Goal: Task Accomplishment & Management: Use online tool/utility

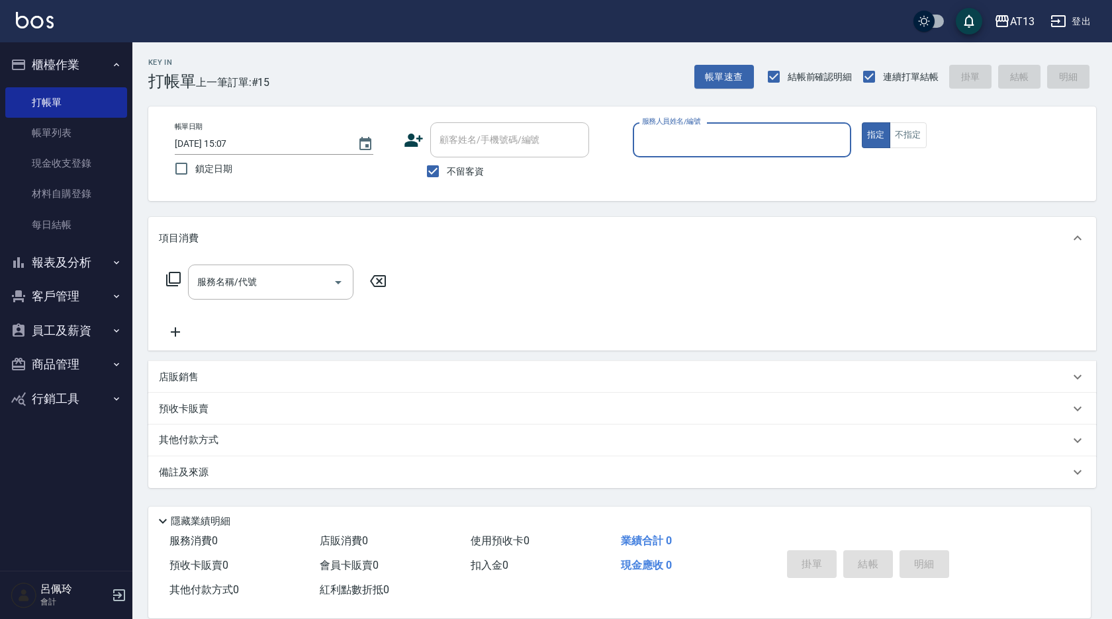
click at [730, 143] on input "服務人員姓名/編號" at bounding box center [742, 139] width 206 height 23
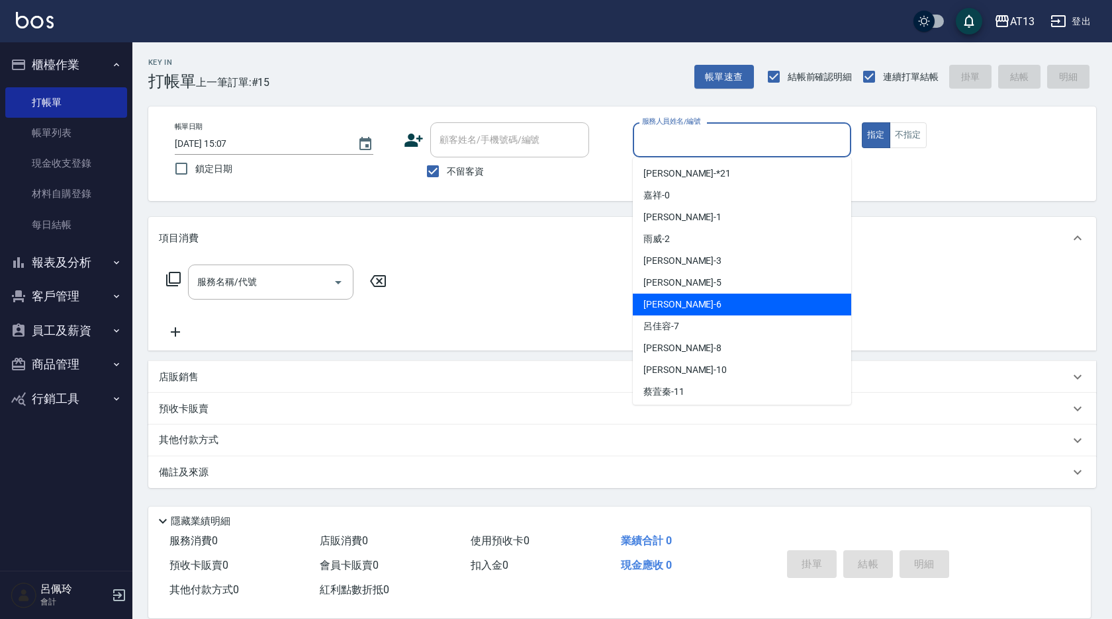
click at [693, 305] on div "亭妤 -6" at bounding box center [742, 305] width 218 height 22
type input "[PERSON_NAME]-6"
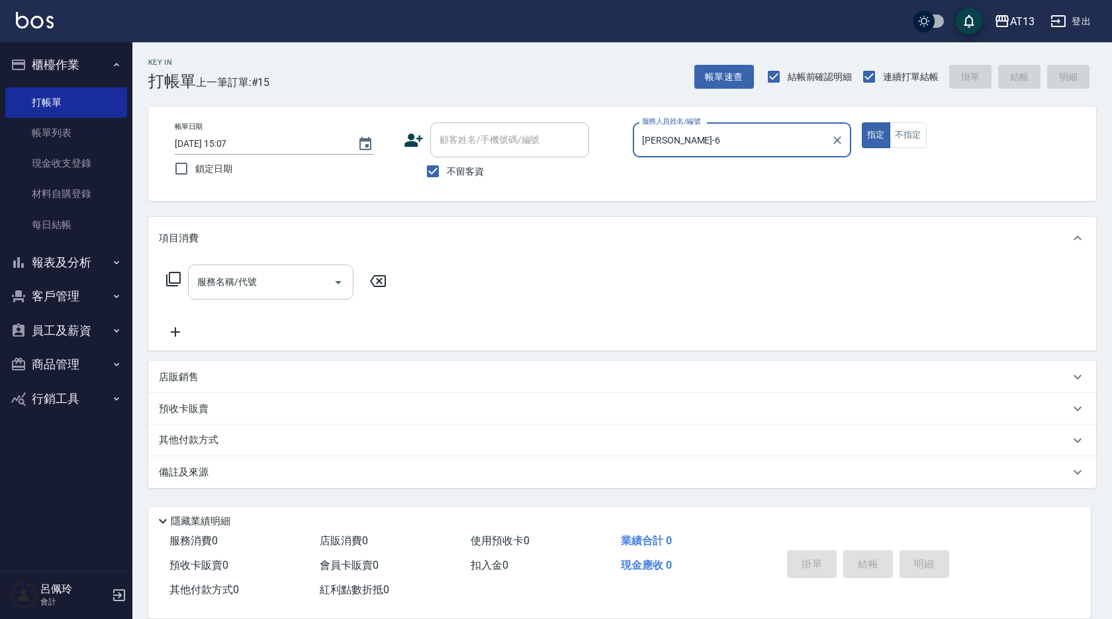
click at [253, 281] on div "服務名稱/代號 服務名稱/代號" at bounding box center [270, 282] width 165 height 35
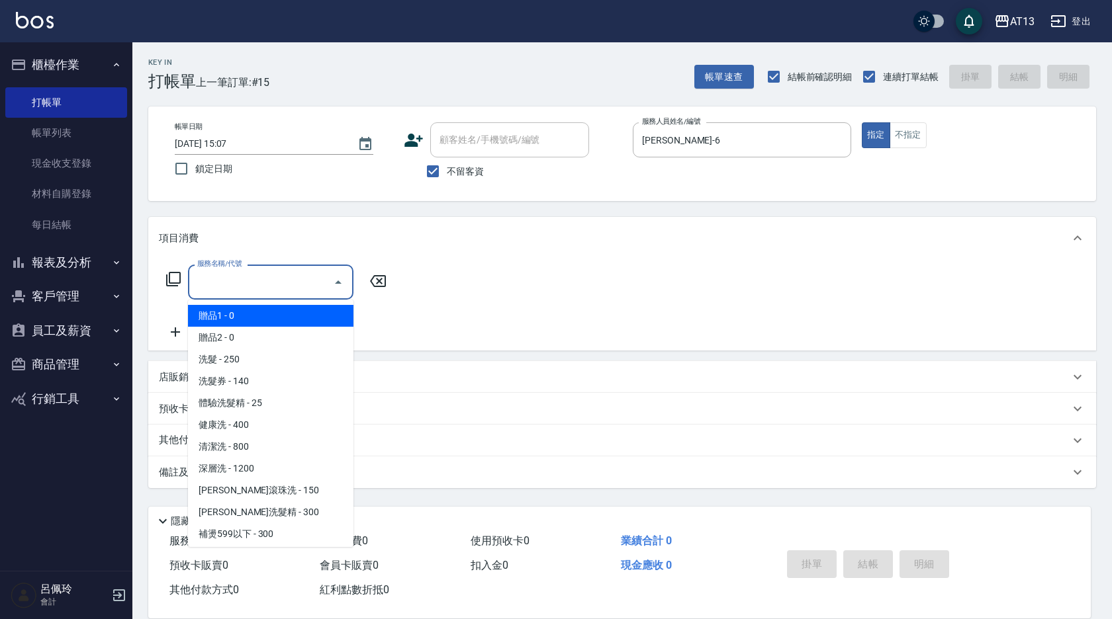
drag, startPoint x: 565, startPoint y: 274, endPoint x: 377, endPoint y: 296, distance: 189.2
click at [565, 274] on div "服務名稱/代號 服務名稱/代號" at bounding box center [622, 304] width 948 height 91
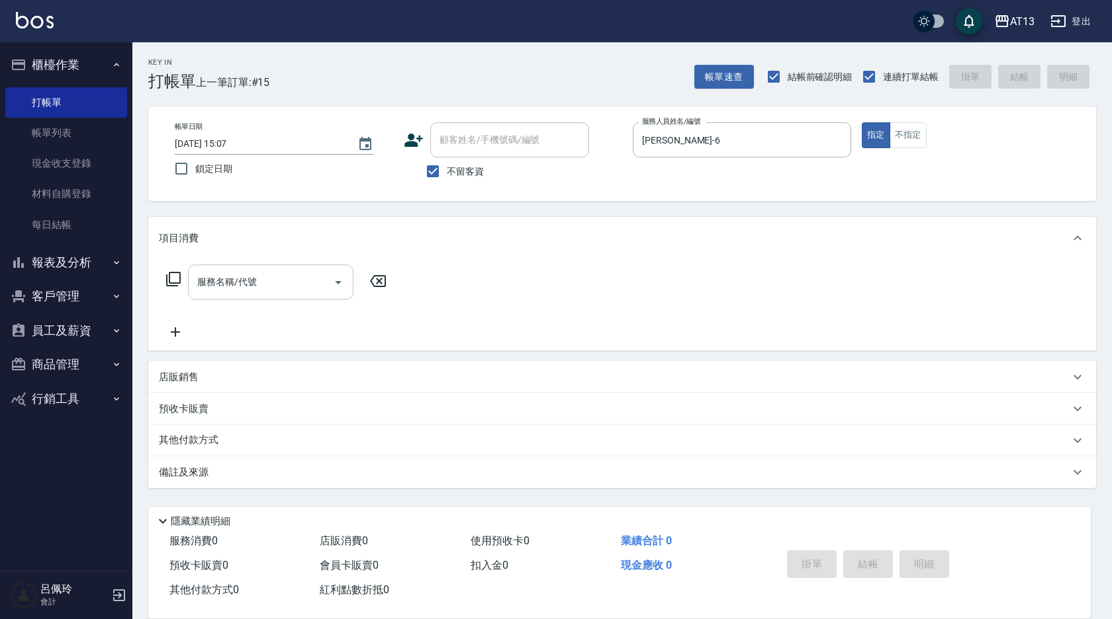
click at [262, 279] on input "服務名稱/代號" at bounding box center [261, 282] width 134 height 23
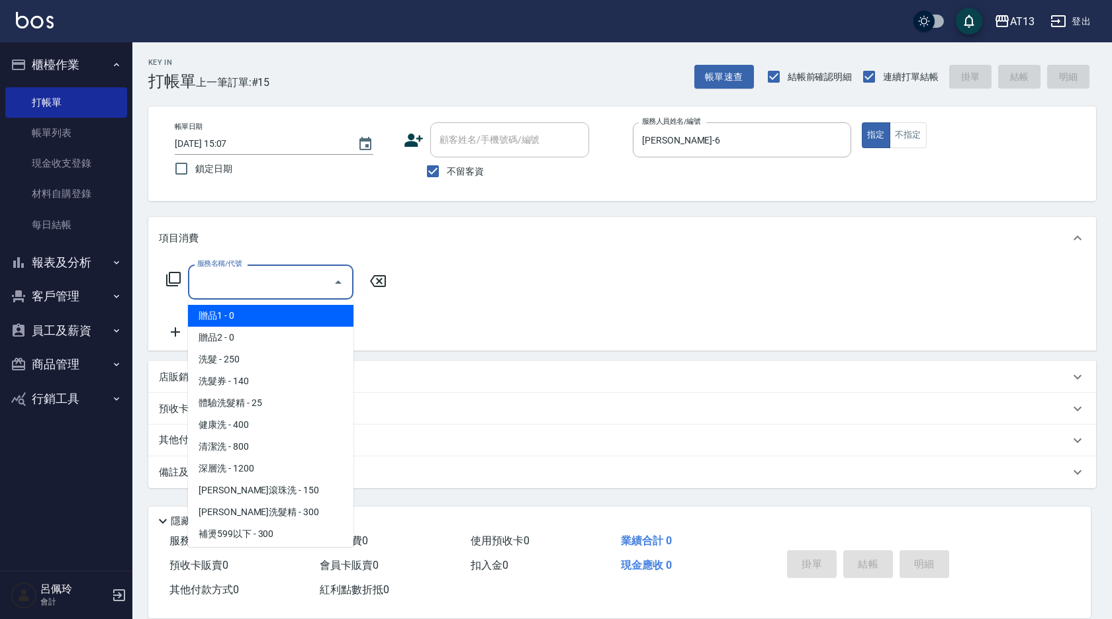
click at [283, 279] on input "服務名稱/代號" at bounding box center [261, 282] width 134 height 23
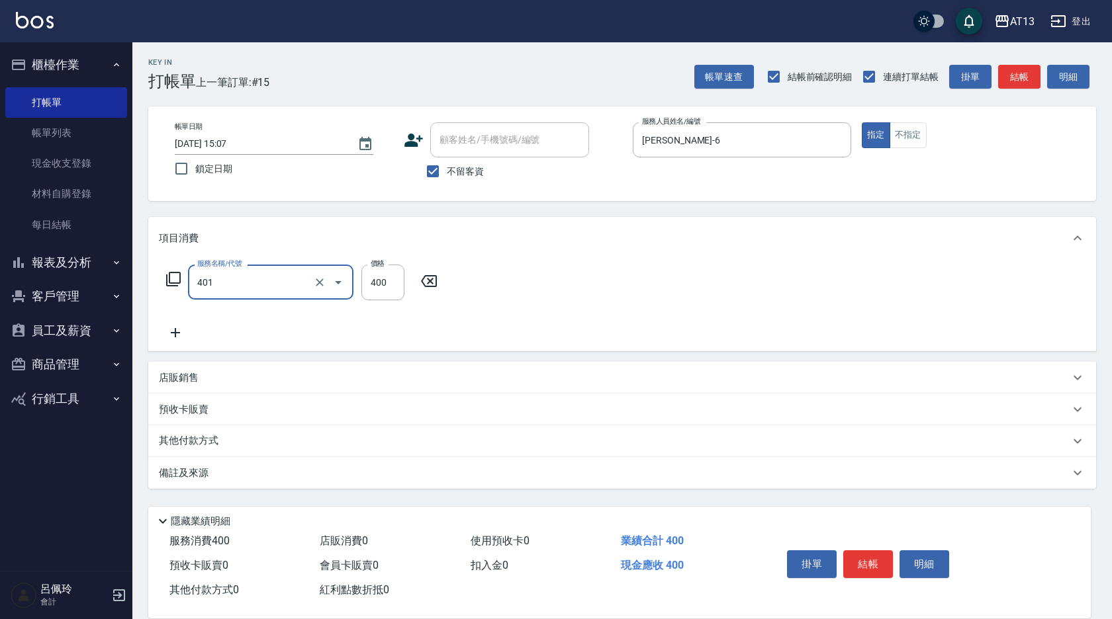
type input "剪髮(401)"
type input "300"
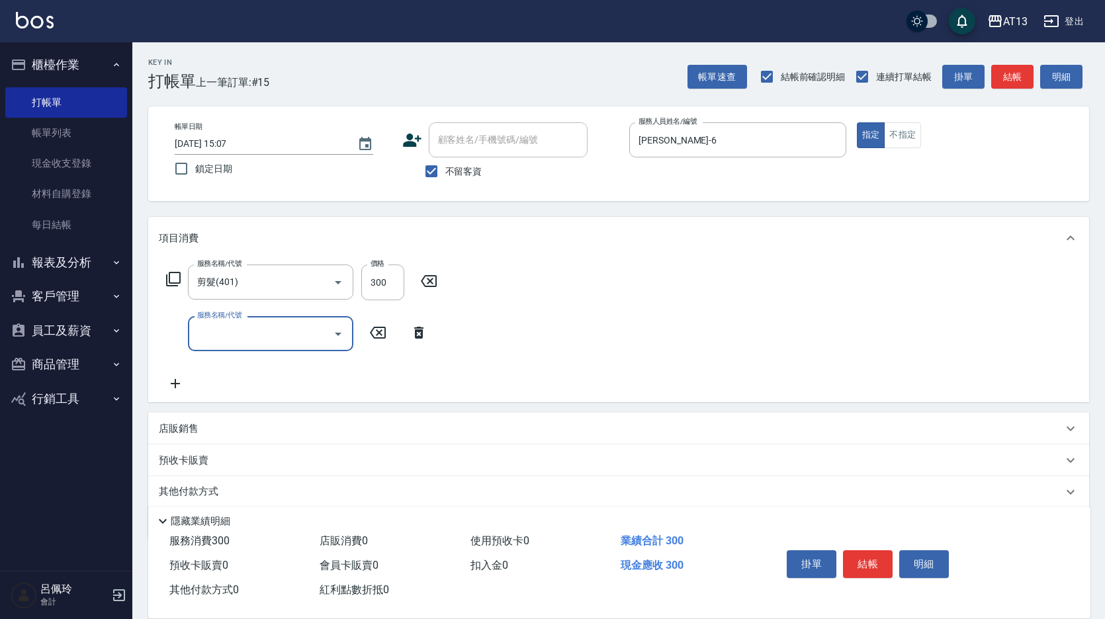
drag, startPoint x: 600, startPoint y: 364, endPoint x: 711, endPoint y: 434, distance: 131.5
click at [600, 364] on div "服務名稱/代號 剪髮(401) 服務名稱/代號 價格 300 價格 服務名稱/代號 服務名稱/代號" at bounding box center [618, 330] width 941 height 143
click at [859, 555] on button "結帳" at bounding box center [868, 565] width 50 height 28
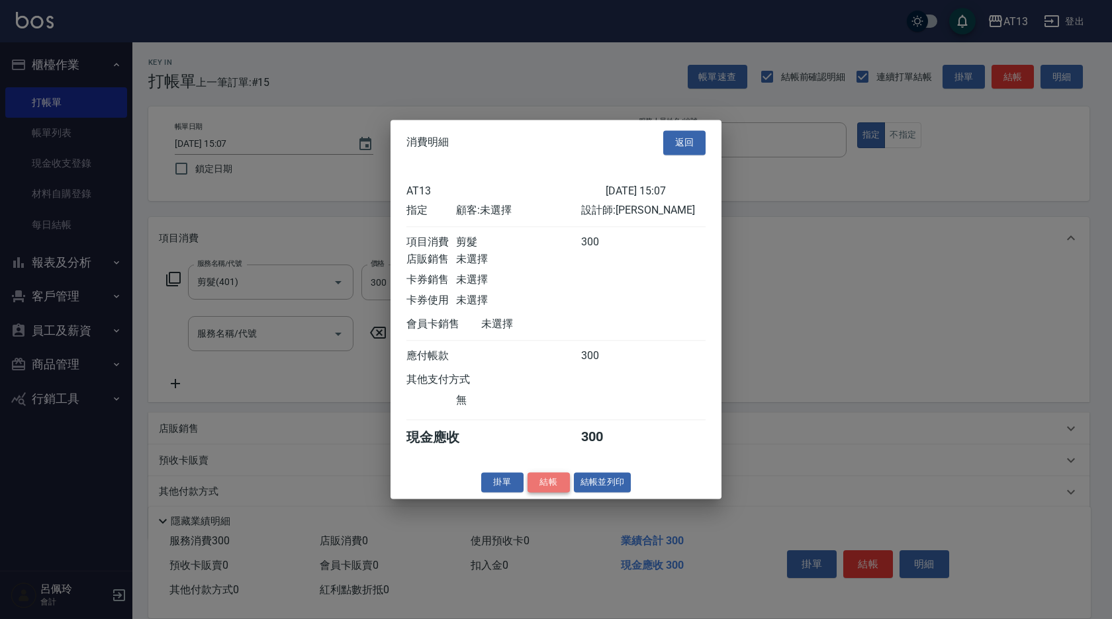
click at [556, 493] on button "結帳" at bounding box center [548, 483] width 42 height 21
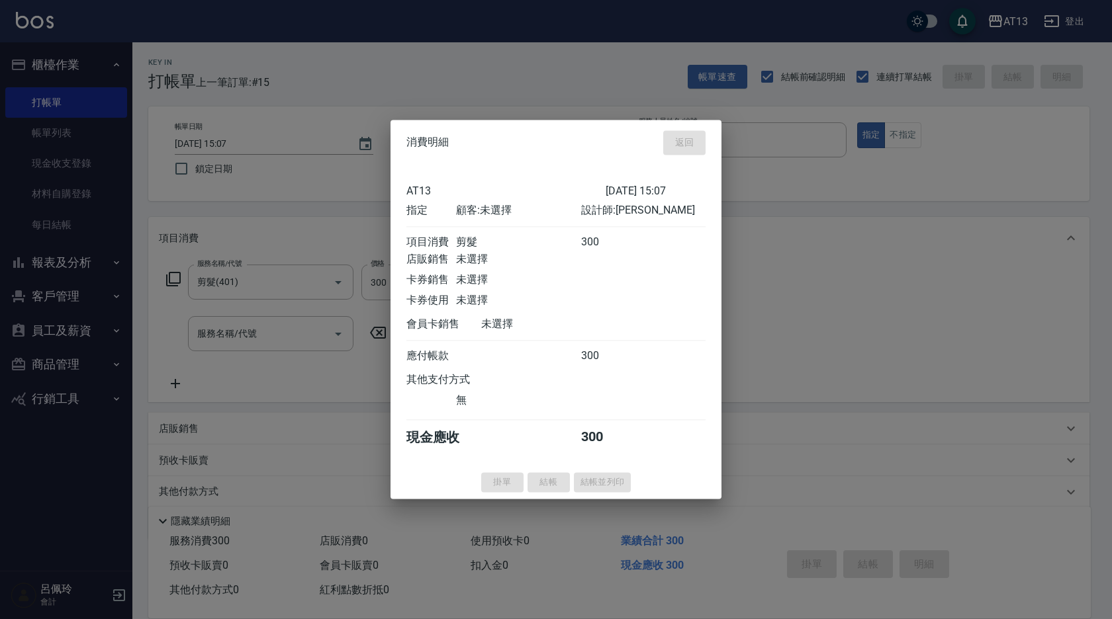
type input "[DATE] 16:21"
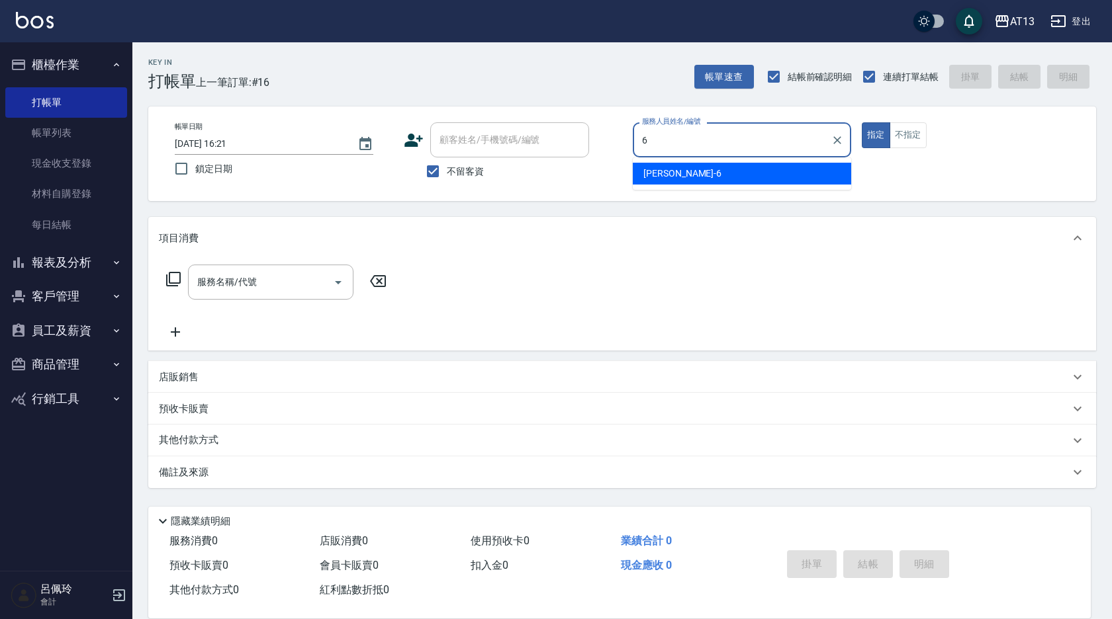
click at [672, 171] on div "亭妤 -6" at bounding box center [742, 174] width 218 height 22
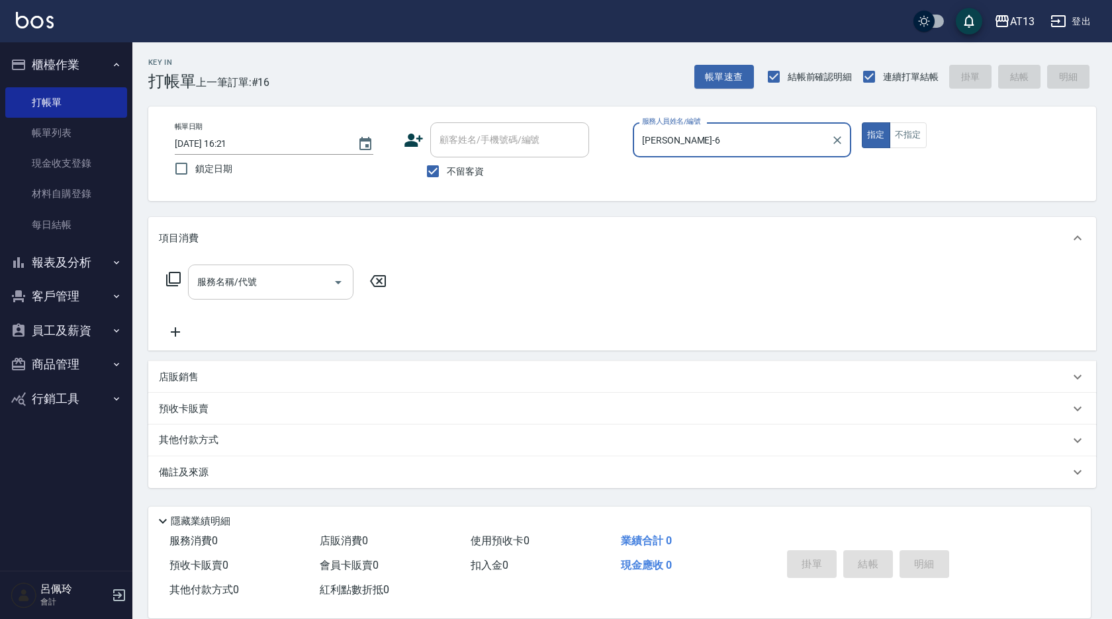
type input "[PERSON_NAME]-6"
click at [300, 278] on input "服務名稱/代號" at bounding box center [261, 282] width 134 height 23
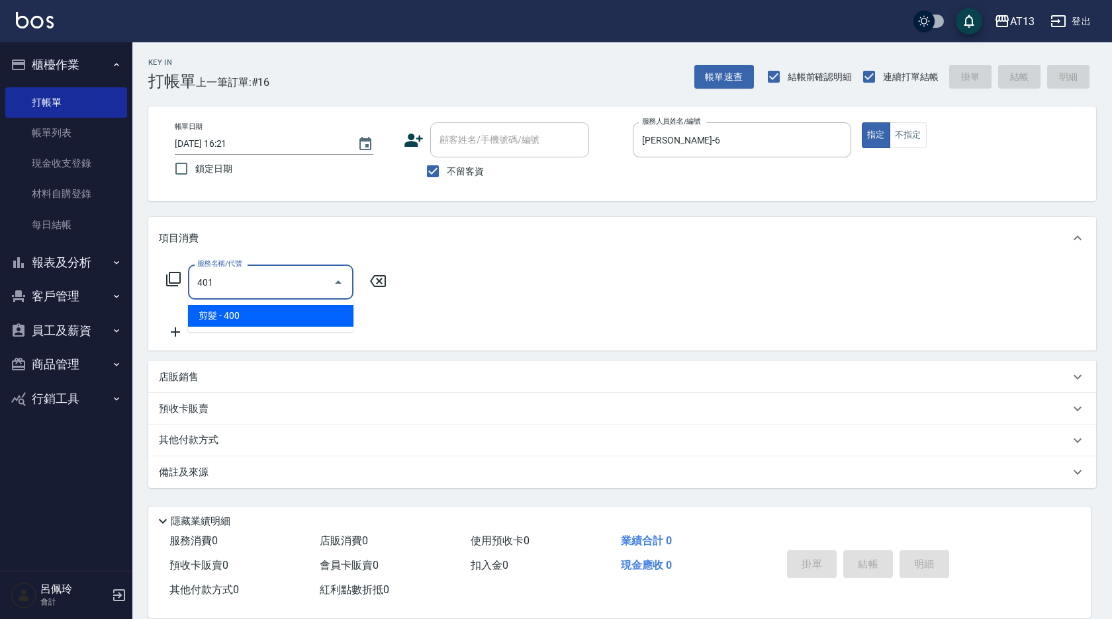
type input "剪髮(401)"
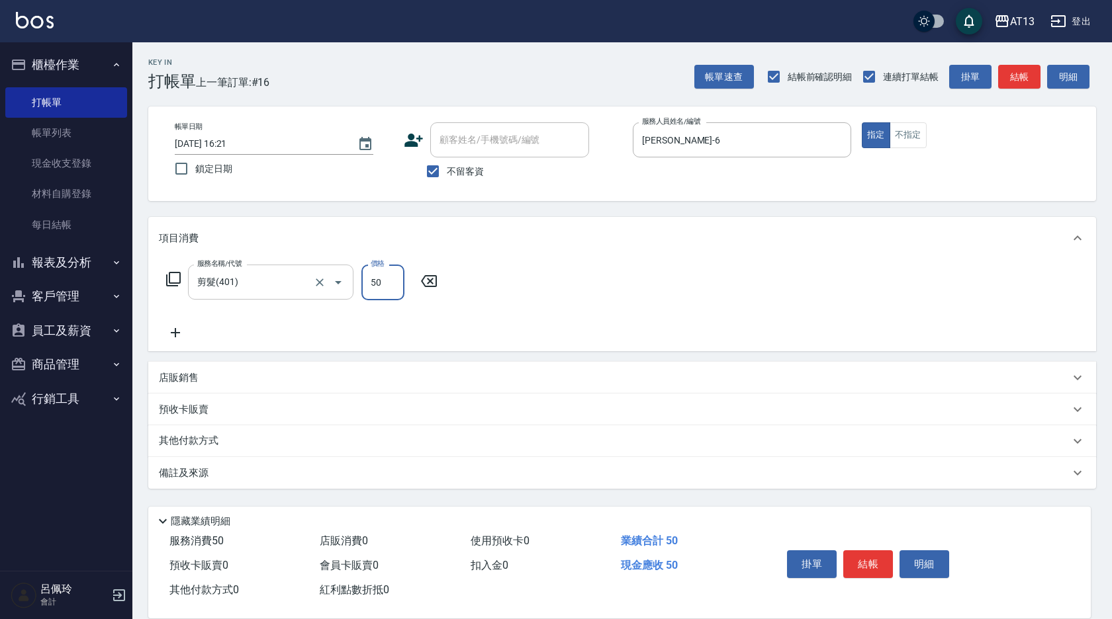
type input "50"
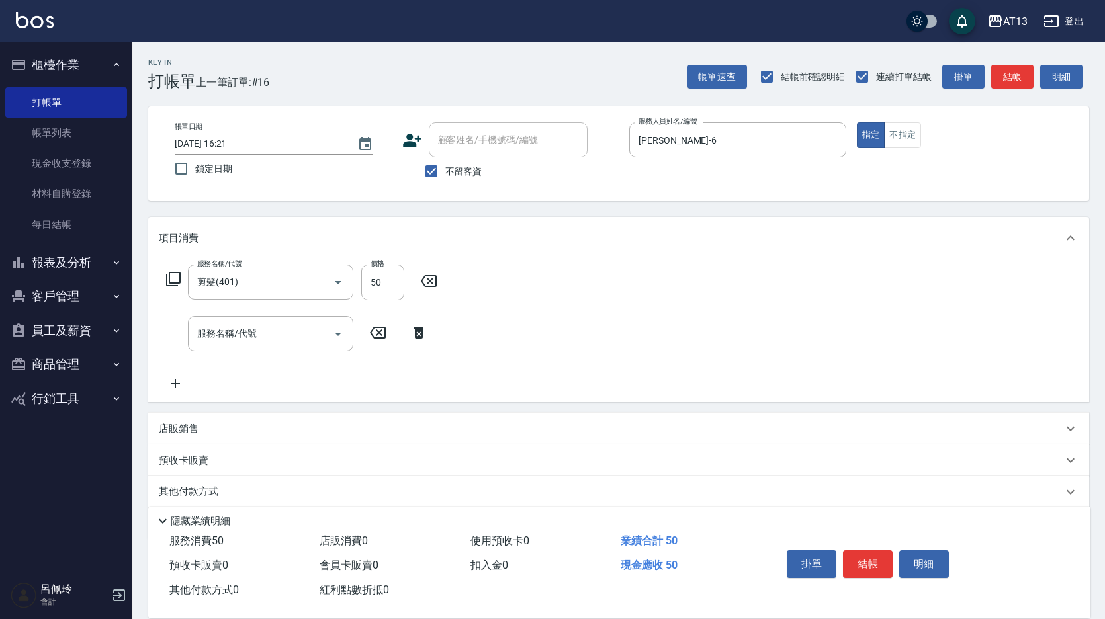
click at [504, 314] on div "服務名稱/代號 剪髮(401) 服務名稱/代號 價格 50 價格 服務名稱/代號 服務名稱/代號" at bounding box center [618, 330] width 941 height 143
click at [868, 551] on button "結帳" at bounding box center [868, 565] width 50 height 28
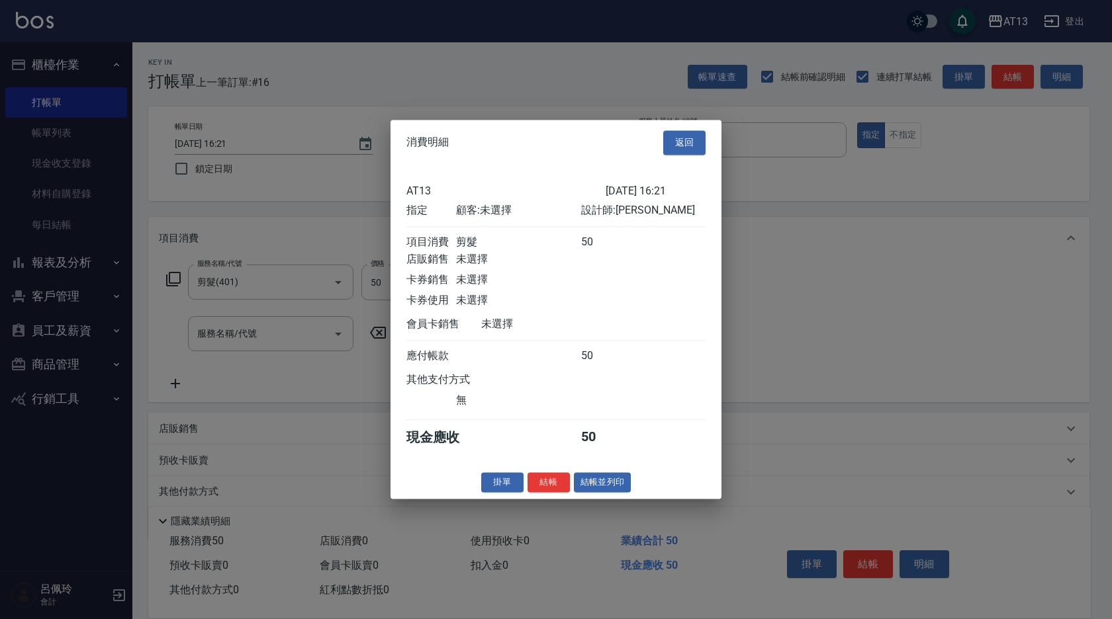
drag, startPoint x: 552, startPoint y: 488, endPoint x: 537, endPoint y: 504, distance: 22.0
click at [551, 488] on button "結帳" at bounding box center [548, 483] width 42 height 21
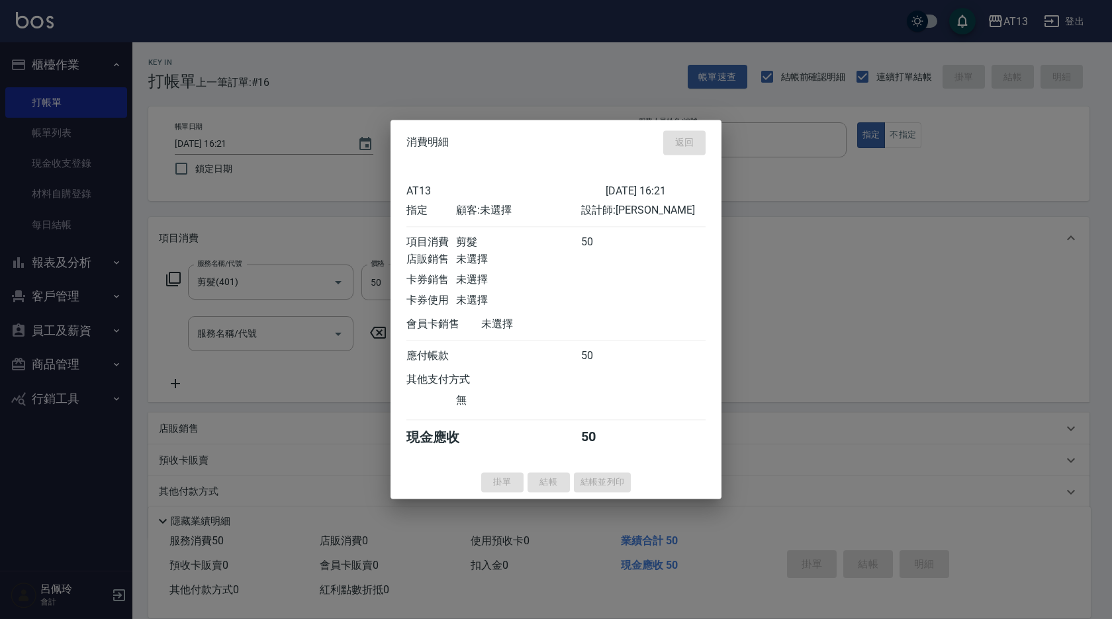
type input "[DATE] 16:22"
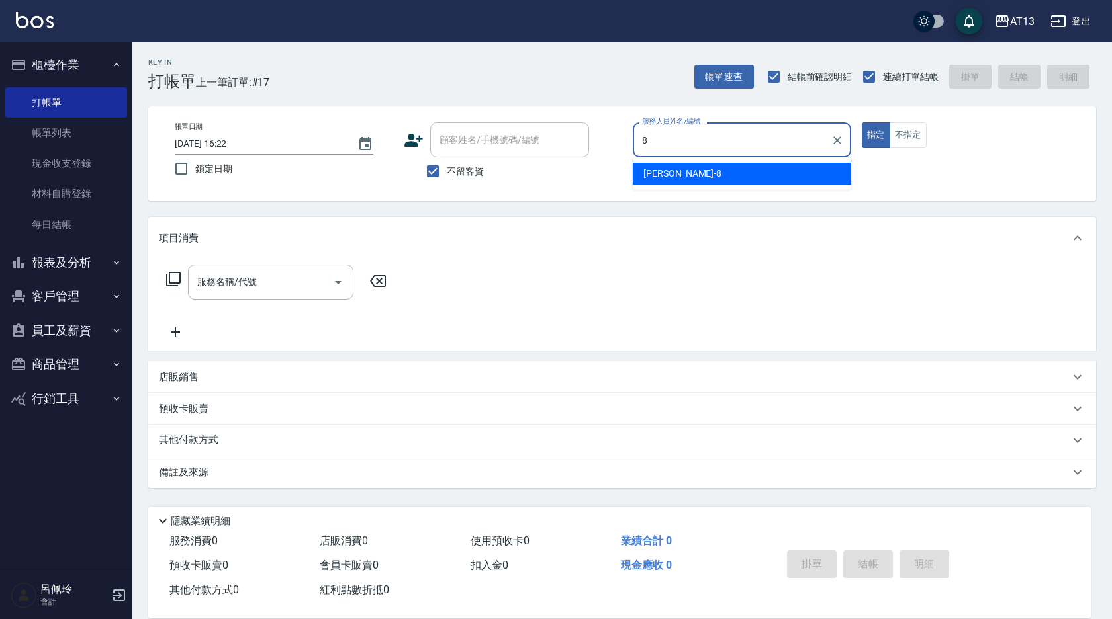
click at [680, 174] on div "[PERSON_NAME] -8" at bounding box center [742, 174] width 218 height 22
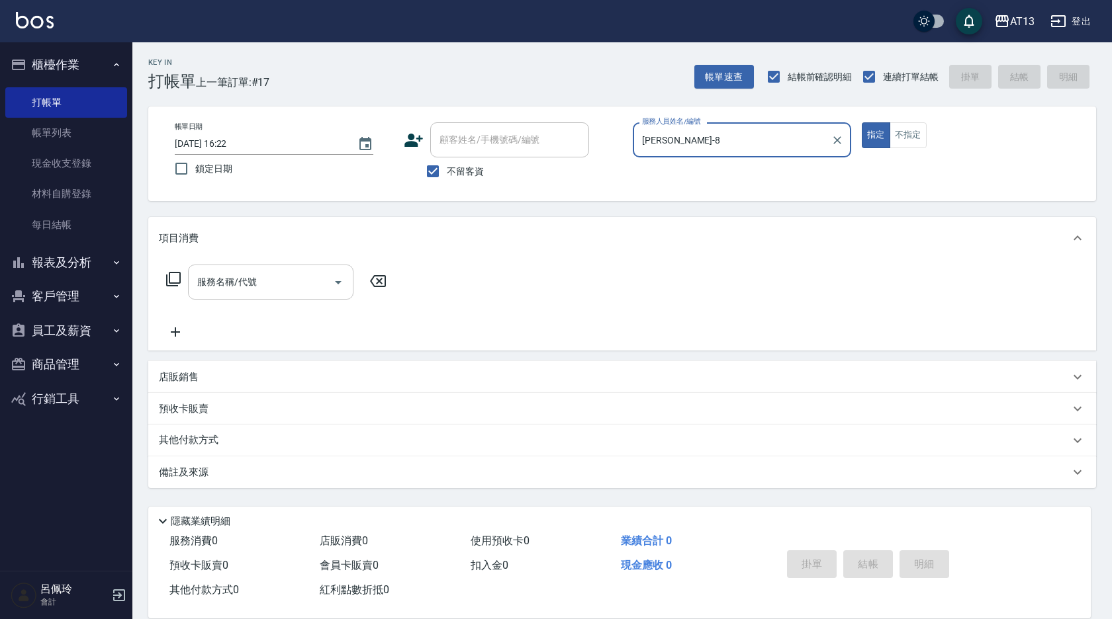
type input "[PERSON_NAME]-8"
click at [281, 281] on input "服務名稱/代號" at bounding box center [261, 282] width 134 height 23
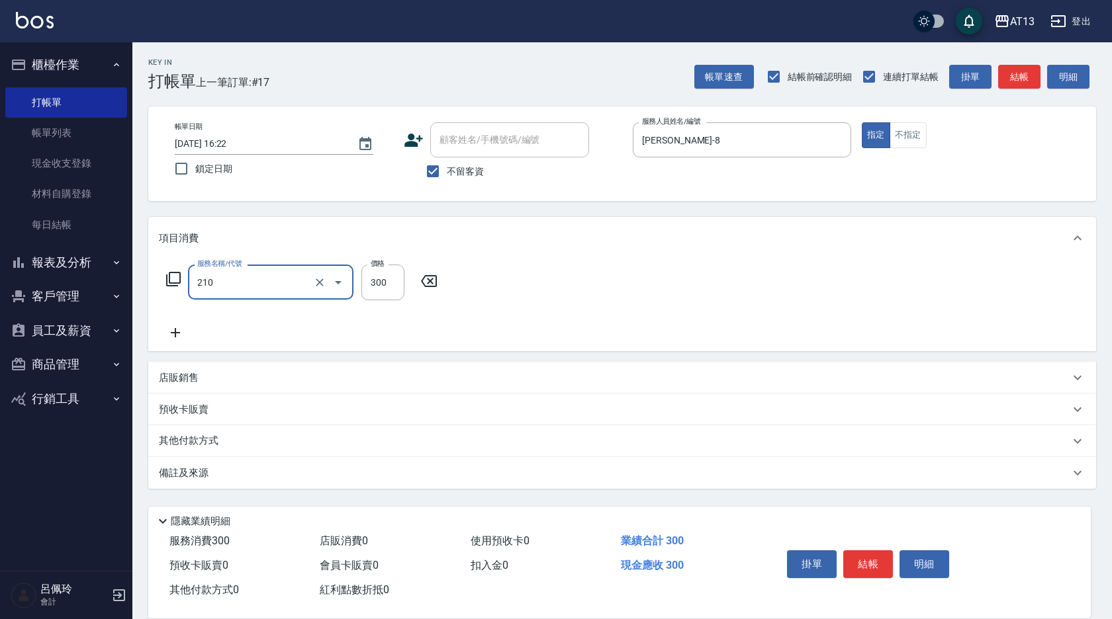
type input "歐娜洗髮精(210)"
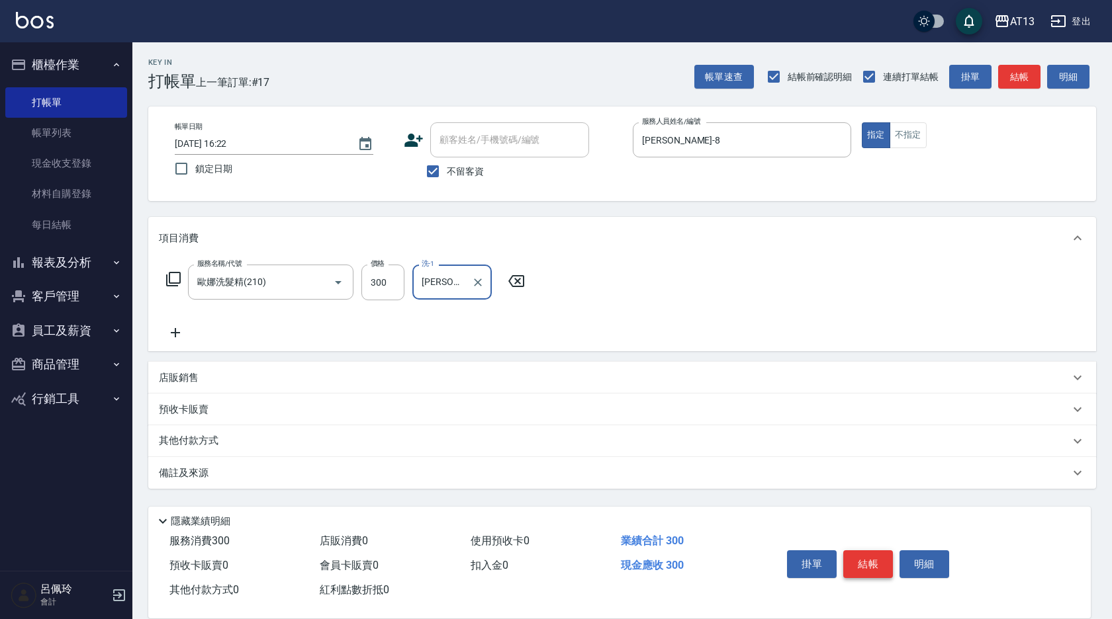
type input "[PERSON_NAME]妡-30"
drag, startPoint x: 874, startPoint y: 548, endPoint x: 864, endPoint y: 545, distance: 10.3
click at [873, 551] on button "結帳" at bounding box center [868, 565] width 50 height 28
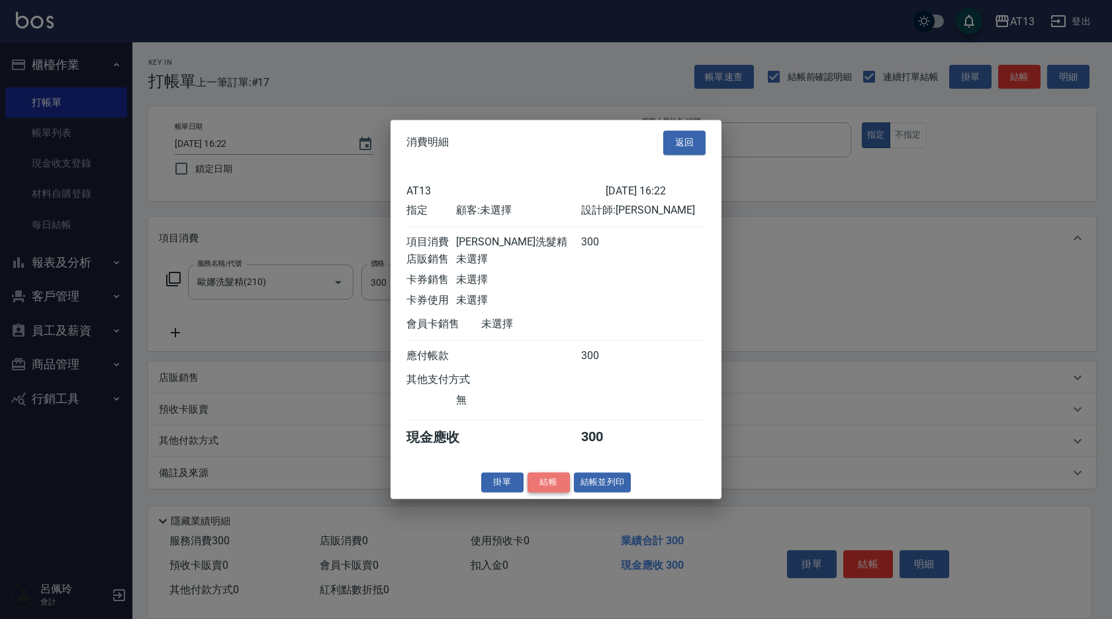
click at [563, 493] on button "結帳" at bounding box center [548, 483] width 42 height 21
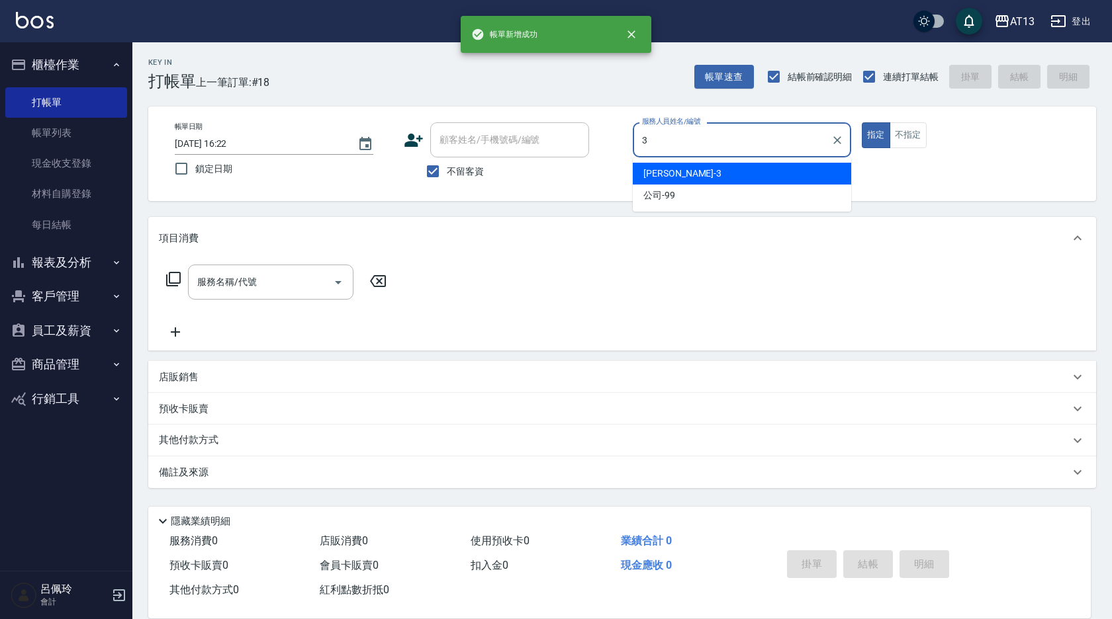
click at [709, 176] on div "[PERSON_NAME] -3" at bounding box center [742, 174] width 218 height 22
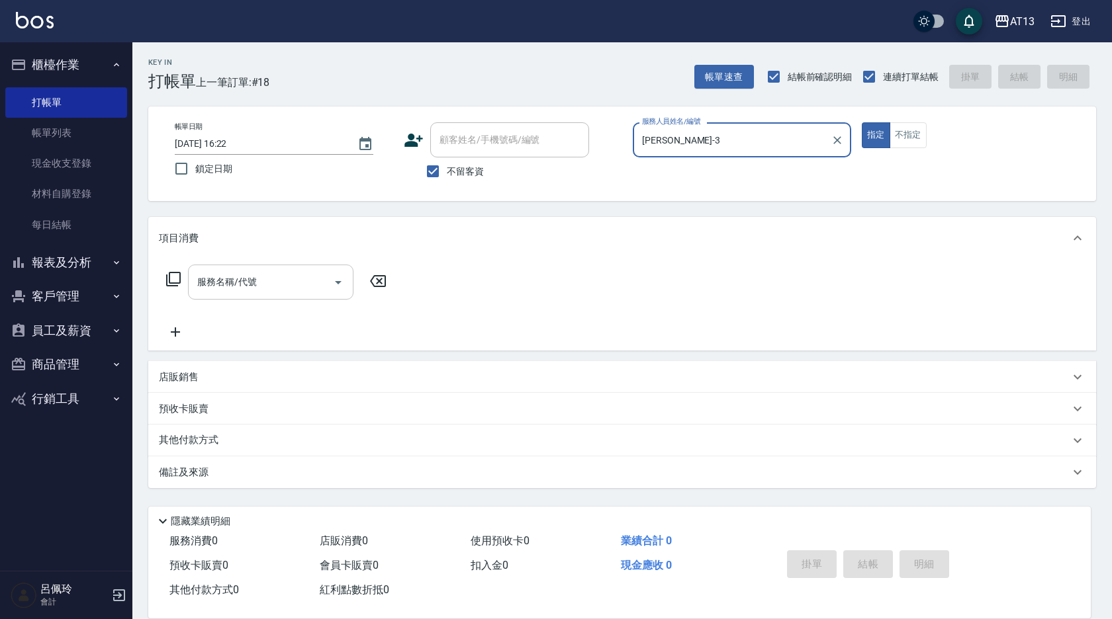
type input "[PERSON_NAME]-3"
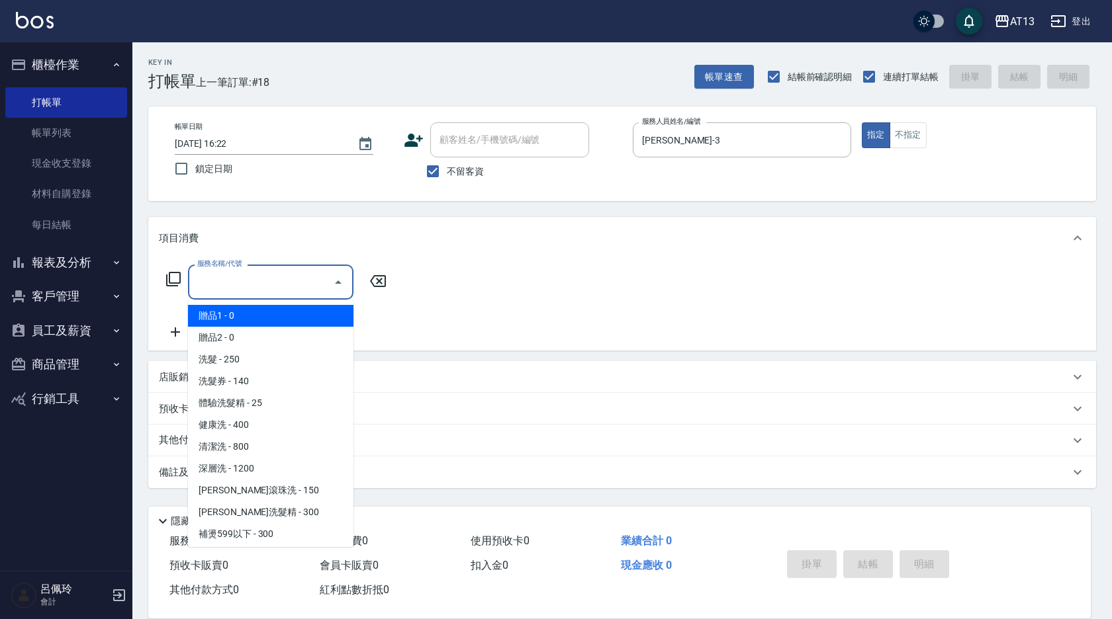
click at [283, 289] on input "服務名稱/代號" at bounding box center [261, 282] width 134 height 23
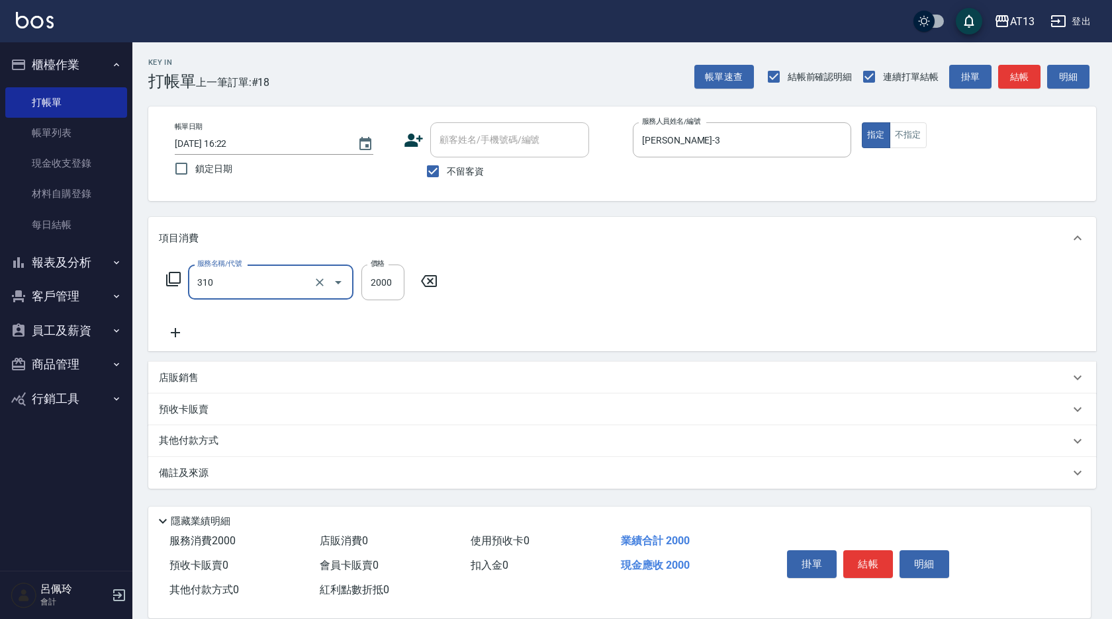
type input "MK果酸燙2000(310)"
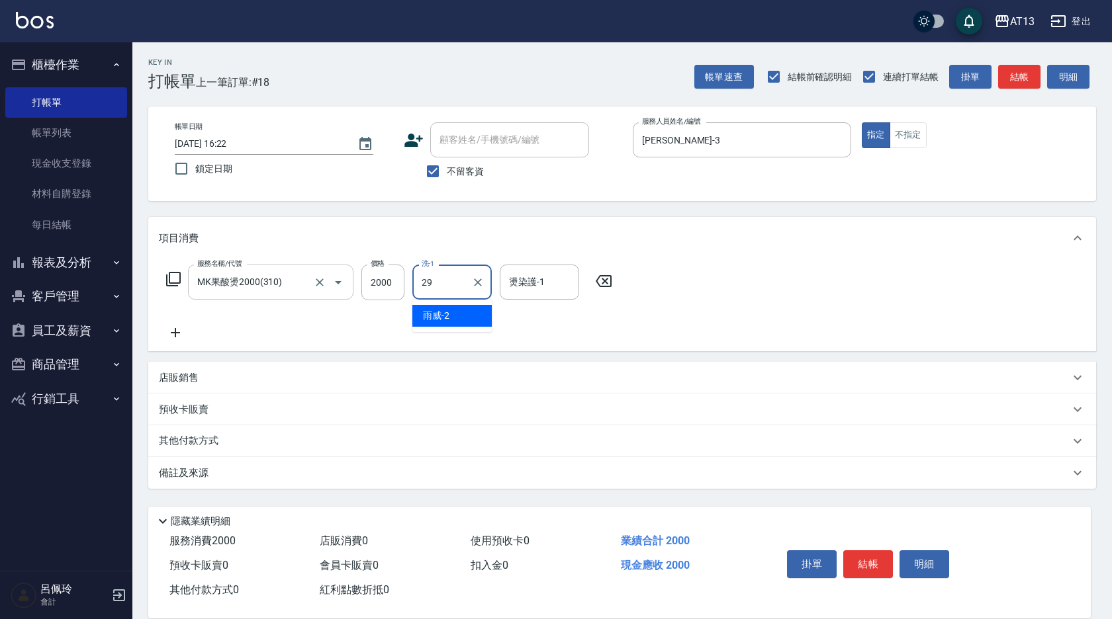
type input "[PERSON_NAME]-29"
click at [870, 558] on button "結帳" at bounding box center [868, 565] width 50 height 28
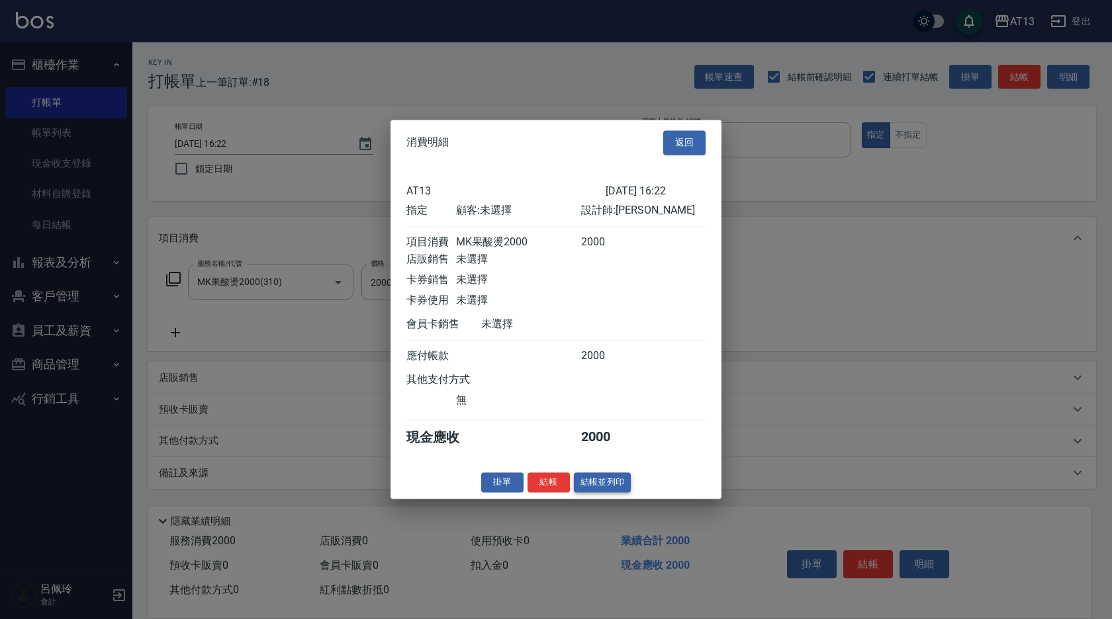
click at [574, 493] on button "結帳並列印" at bounding box center [603, 483] width 58 height 21
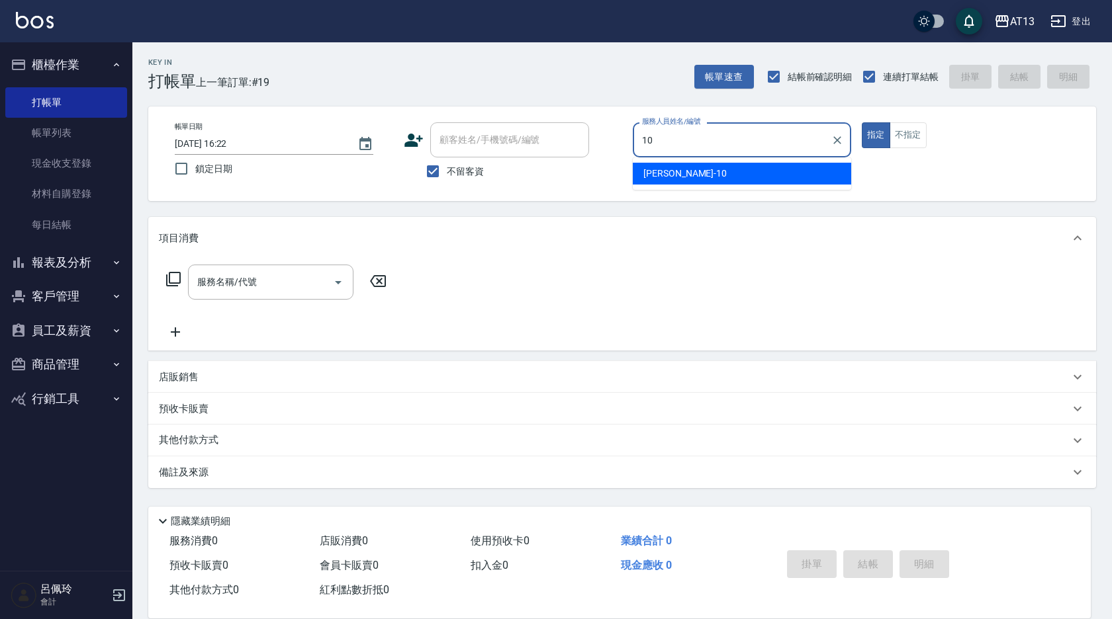
click at [664, 176] on span "[PERSON_NAME] -10" at bounding box center [684, 174] width 83 height 14
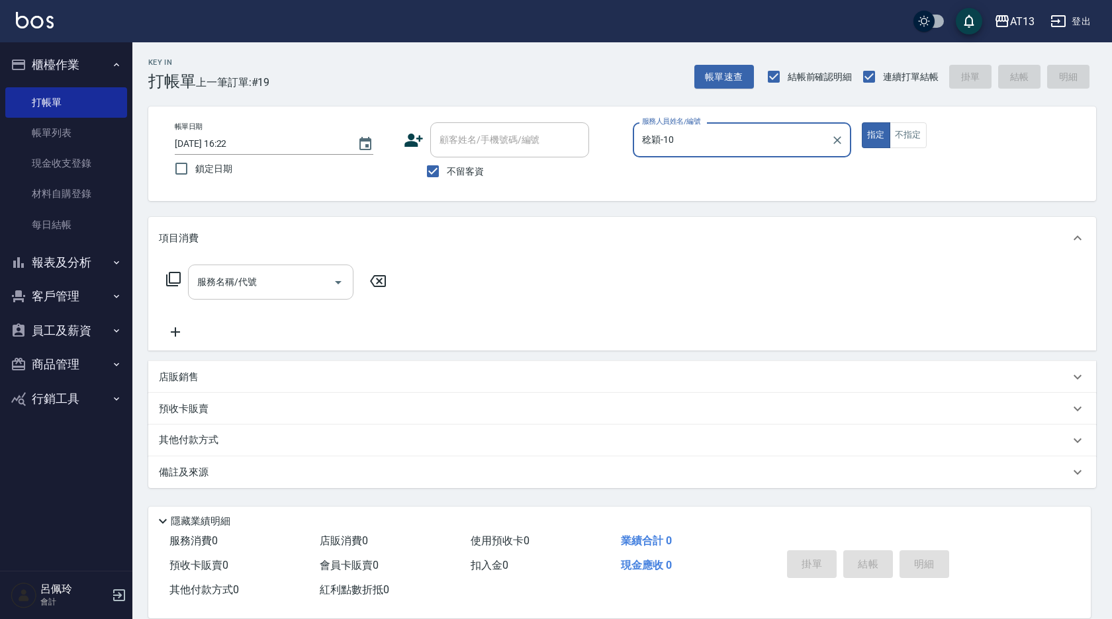
type input "稔穎-10"
click at [261, 282] on input "服務名稱/代號" at bounding box center [261, 282] width 134 height 23
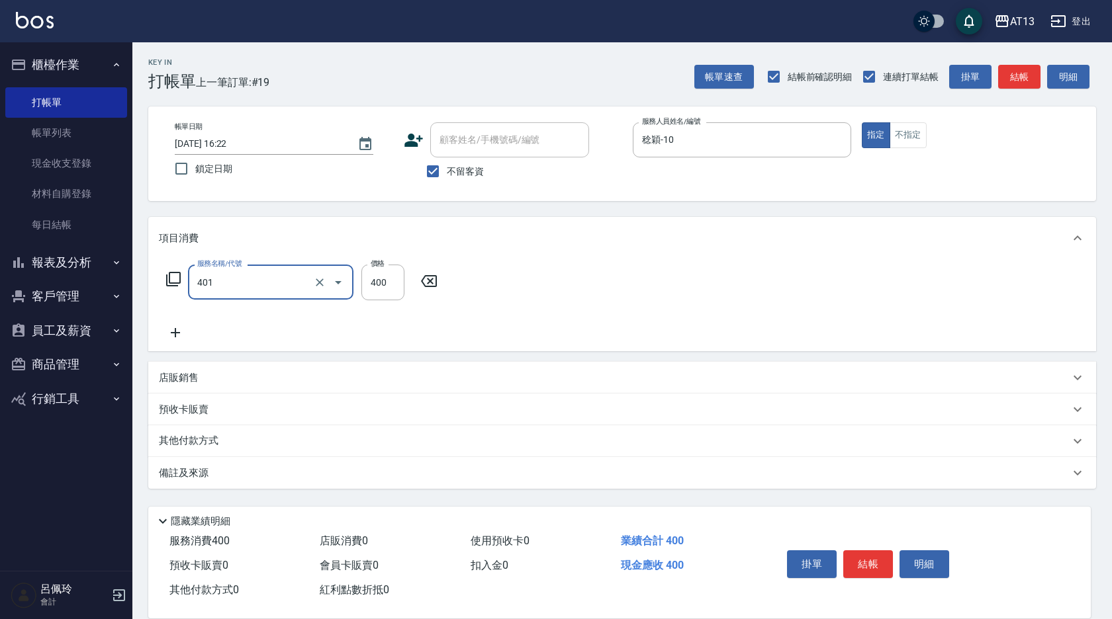
type input "剪髮(401)"
type input "200"
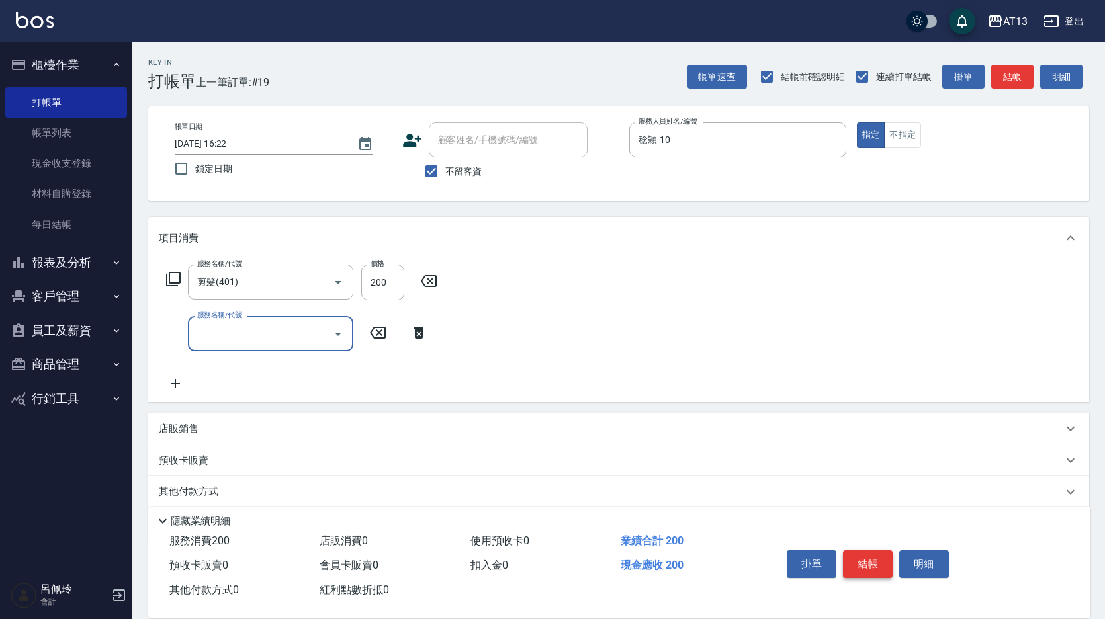
click at [867, 562] on button "結帳" at bounding box center [868, 565] width 50 height 28
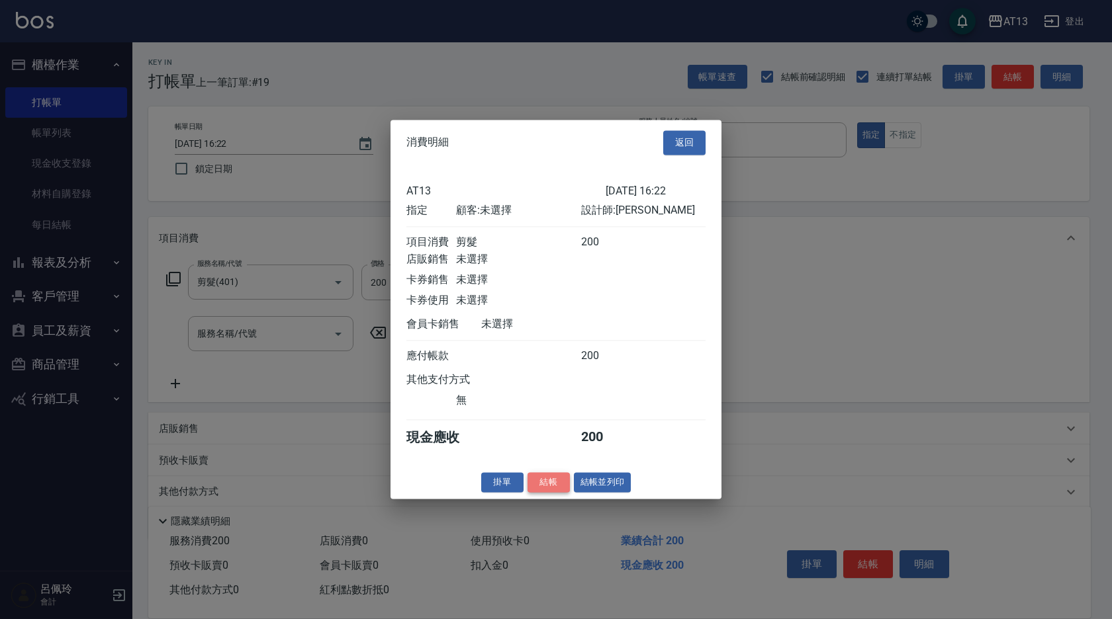
click at [545, 493] on button "結帳" at bounding box center [548, 483] width 42 height 21
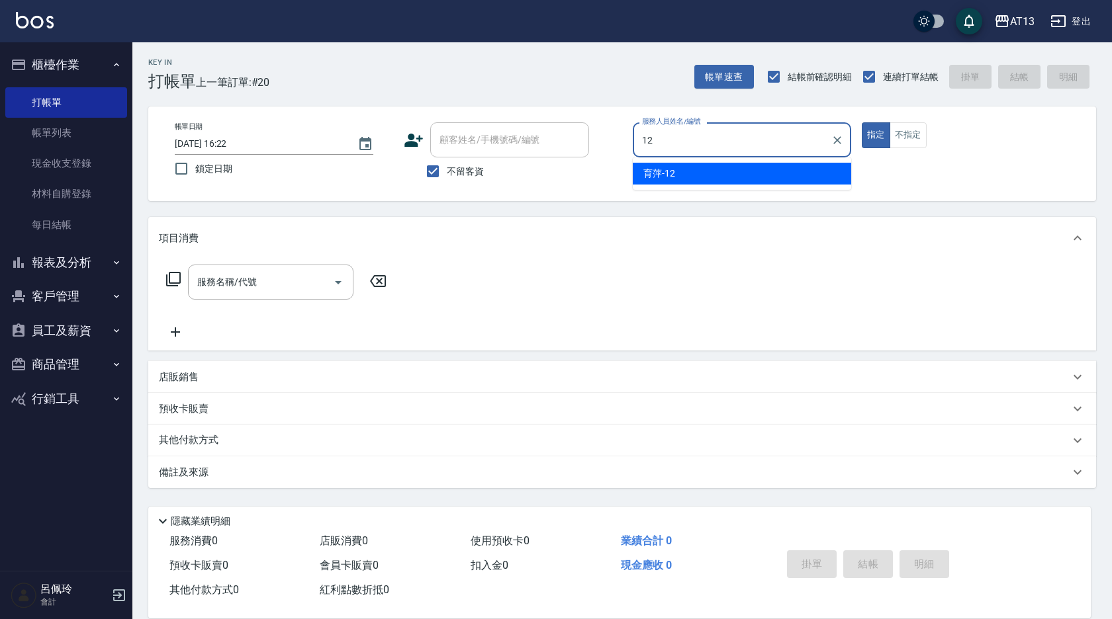
drag, startPoint x: 698, startPoint y: 181, endPoint x: 693, endPoint y: 171, distance: 11.3
click at [698, 181] on div "育萍 -12" at bounding box center [742, 174] width 218 height 22
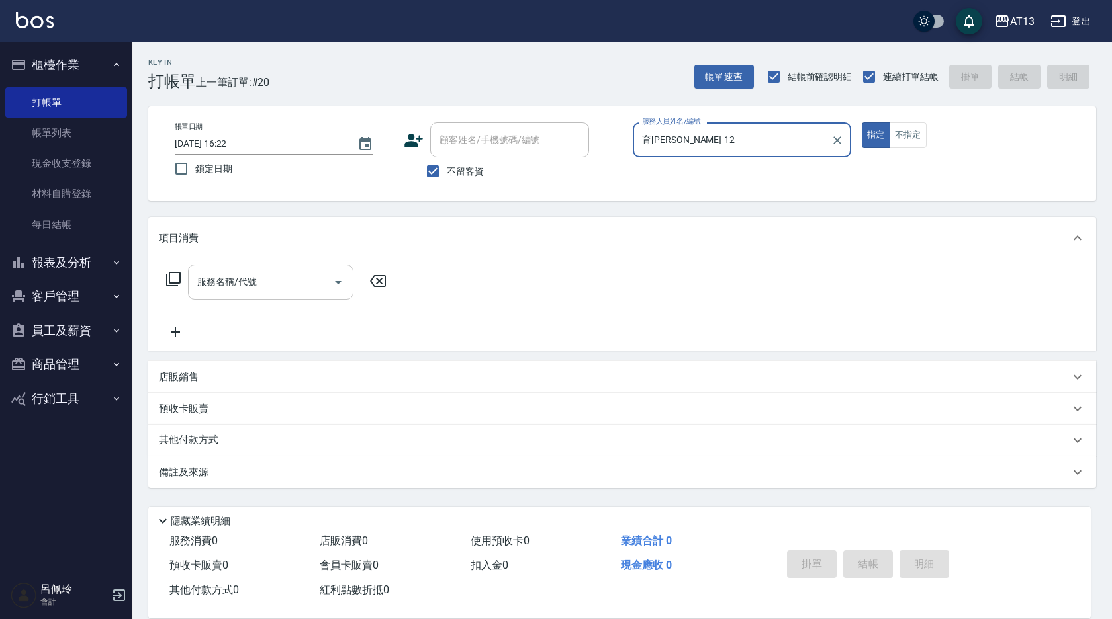
type input "育[PERSON_NAME]-12"
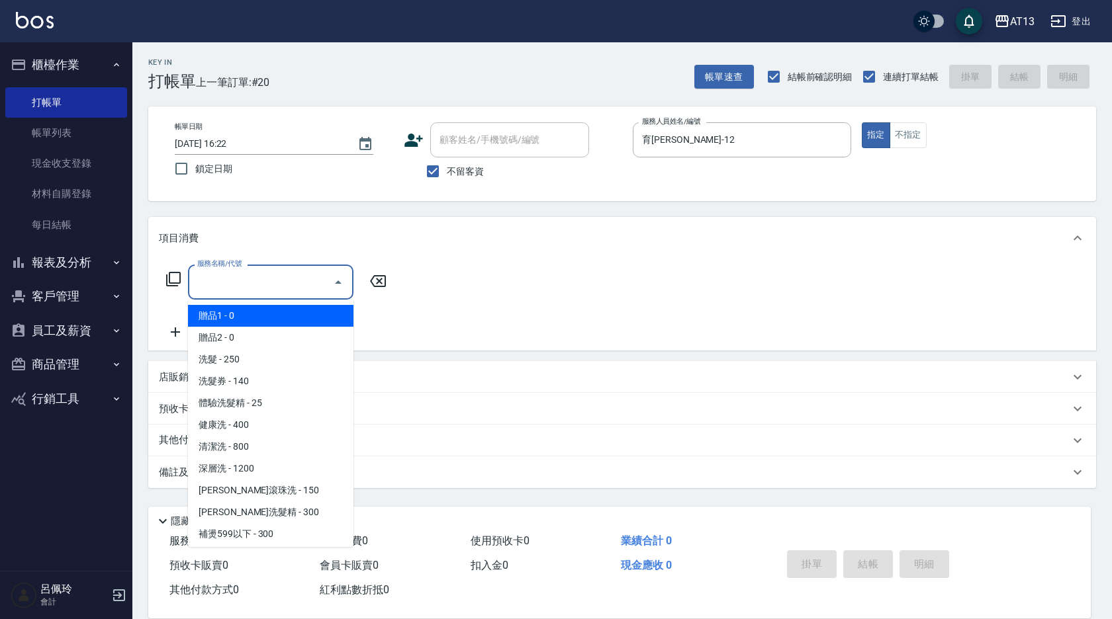
click at [294, 292] on input "服務名稱/代號" at bounding box center [261, 282] width 134 height 23
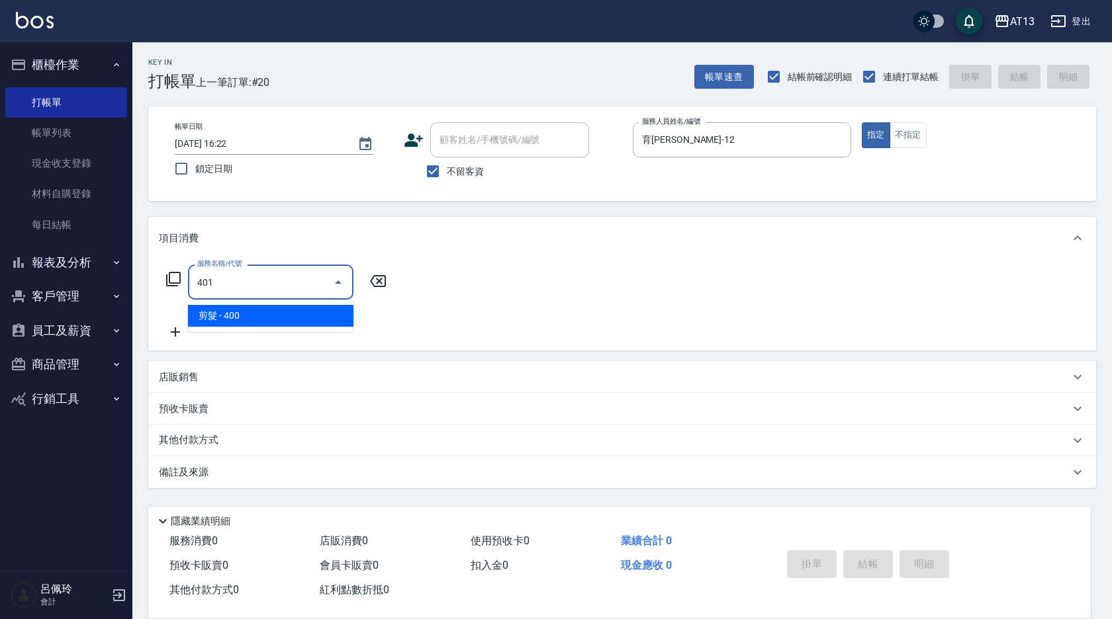
type input "剪髮(401)"
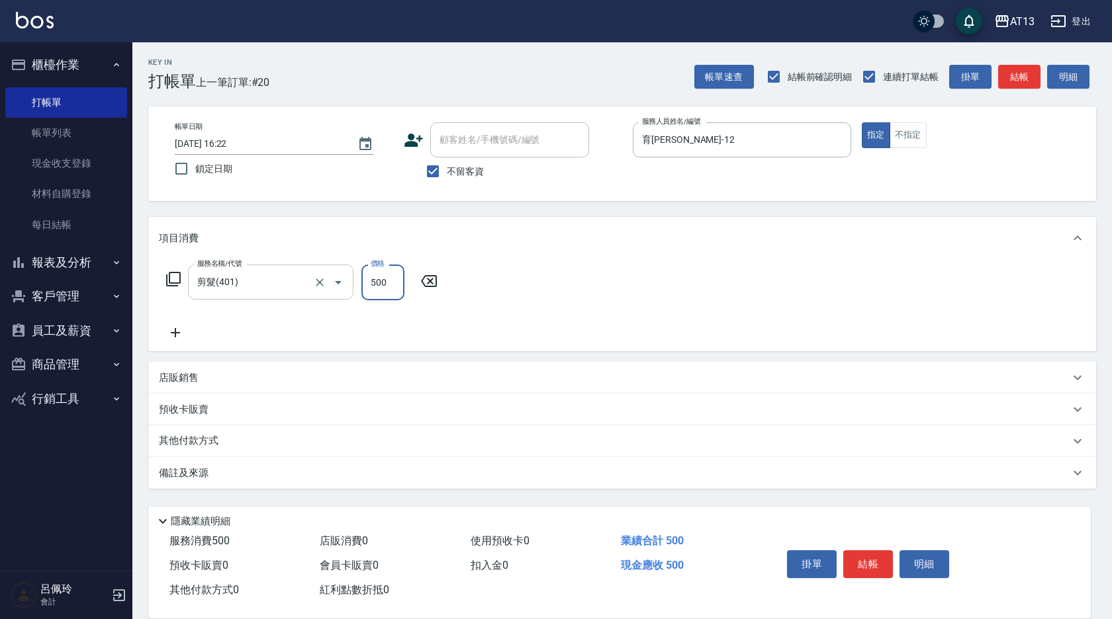
type input "500"
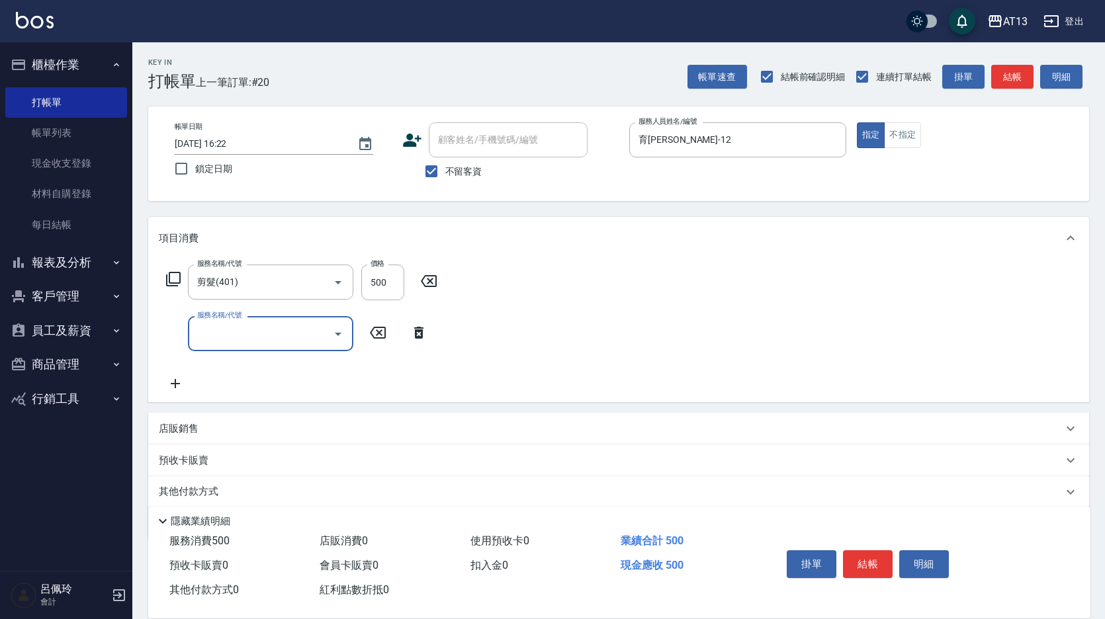
click at [563, 318] on div "服務名稱/代號 剪髮(401) 服務名稱/代號 價格 500 價格 服務名稱/代號 服務名稱/代號" at bounding box center [618, 330] width 941 height 143
click at [880, 551] on button "結帳" at bounding box center [868, 565] width 50 height 28
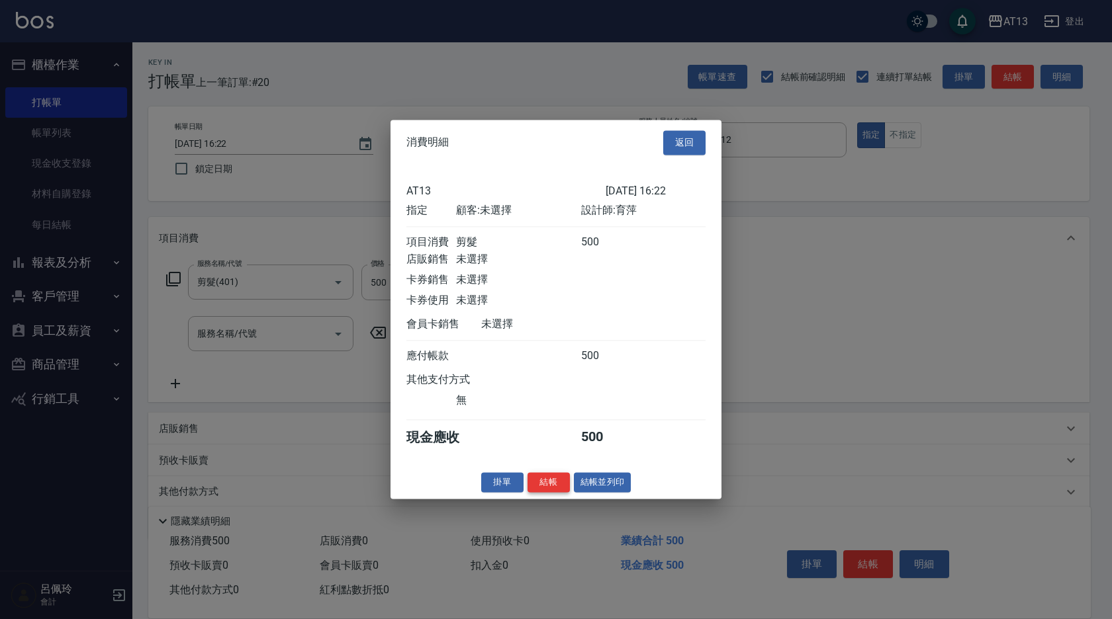
click at [534, 490] on button "結帳" at bounding box center [548, 483] width 42 height 21
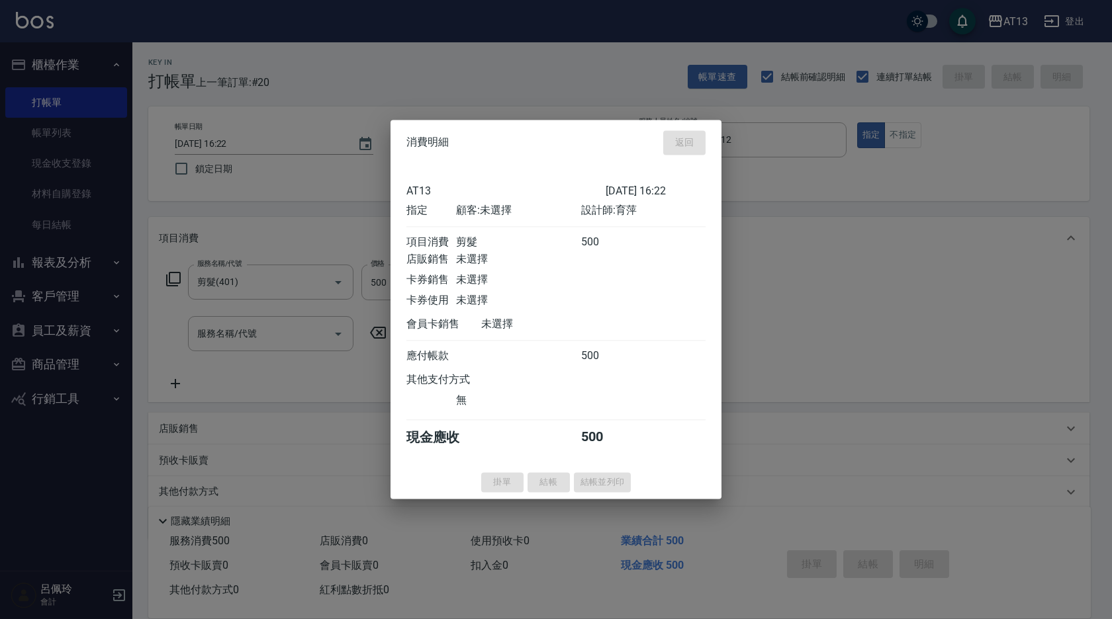
type input "[DATE] 16:39"
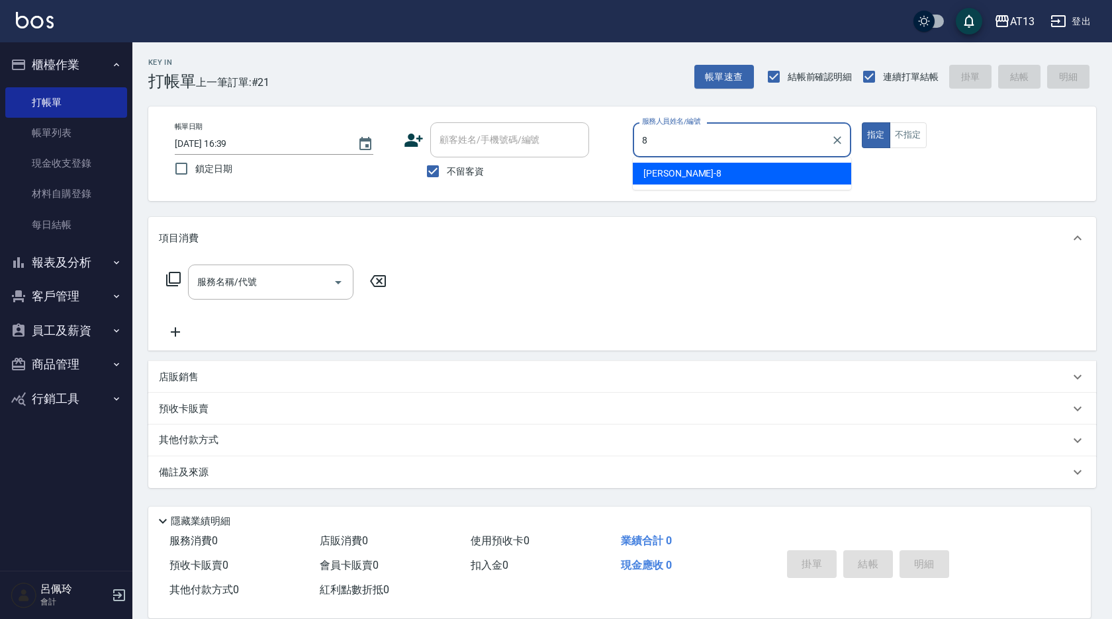
click at [664, 186] on ul "[PERSON_NAME] -8" at bounding box center [742, 174] width 218 height 32
click at [810, 170] on div "[PERSON_NAME] -8" at bounding box center [742, 174] width 218 height 22
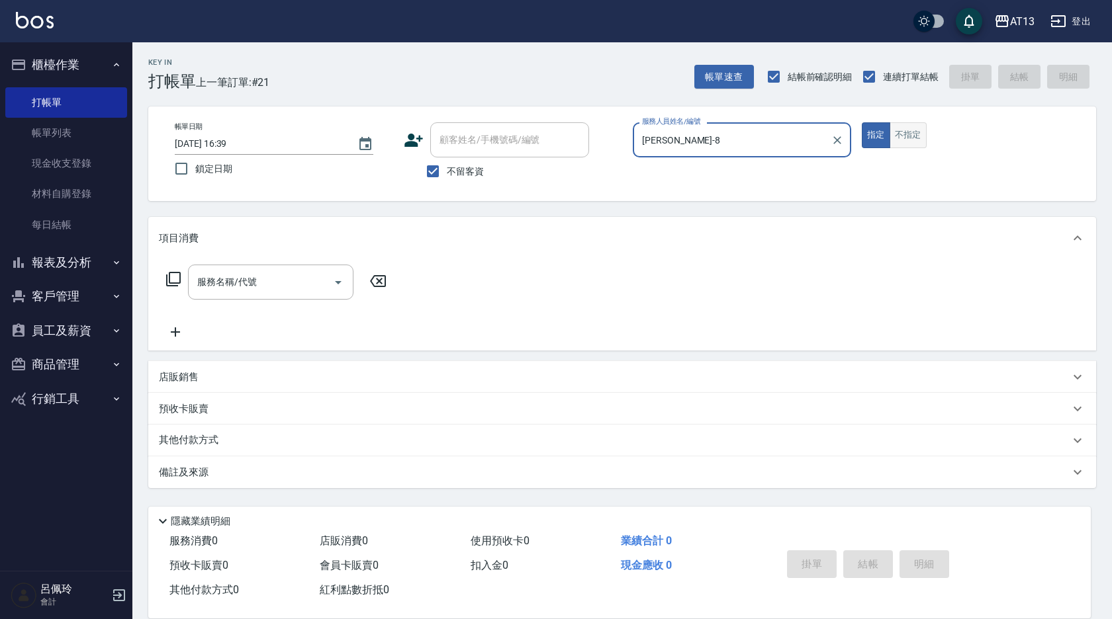
type input "[PERSON_NAME]-8"
click at [903, 147] on button "不指定" at bounding box center [907, 135] width 37 height 26
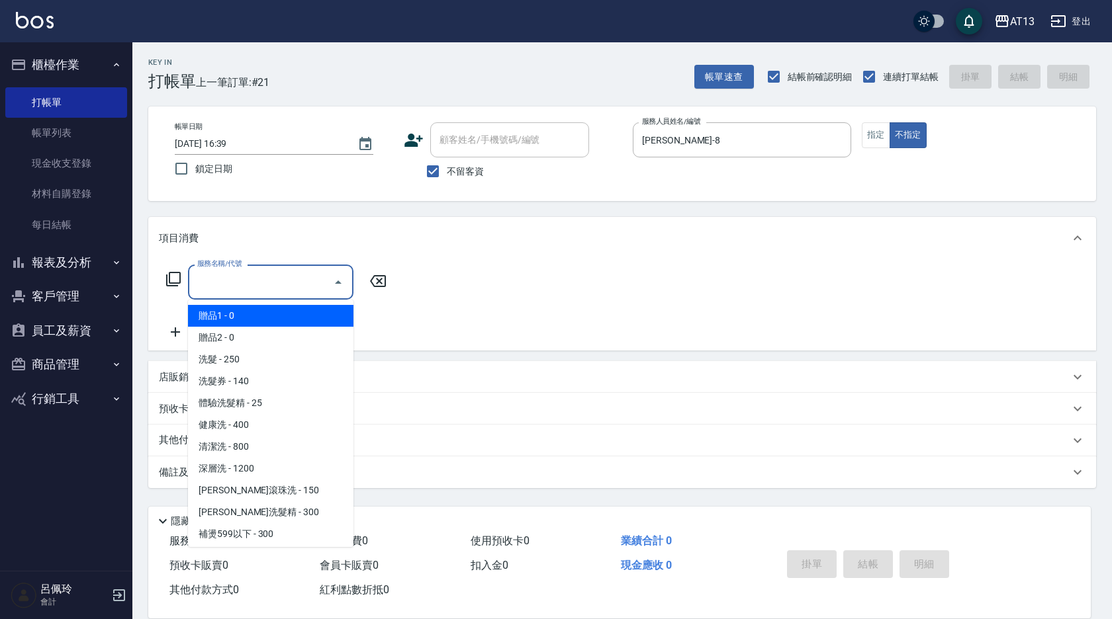
click at [293, 288] on input "服務名稱/代號" at bounding box center [261, 282] width 134 height 23
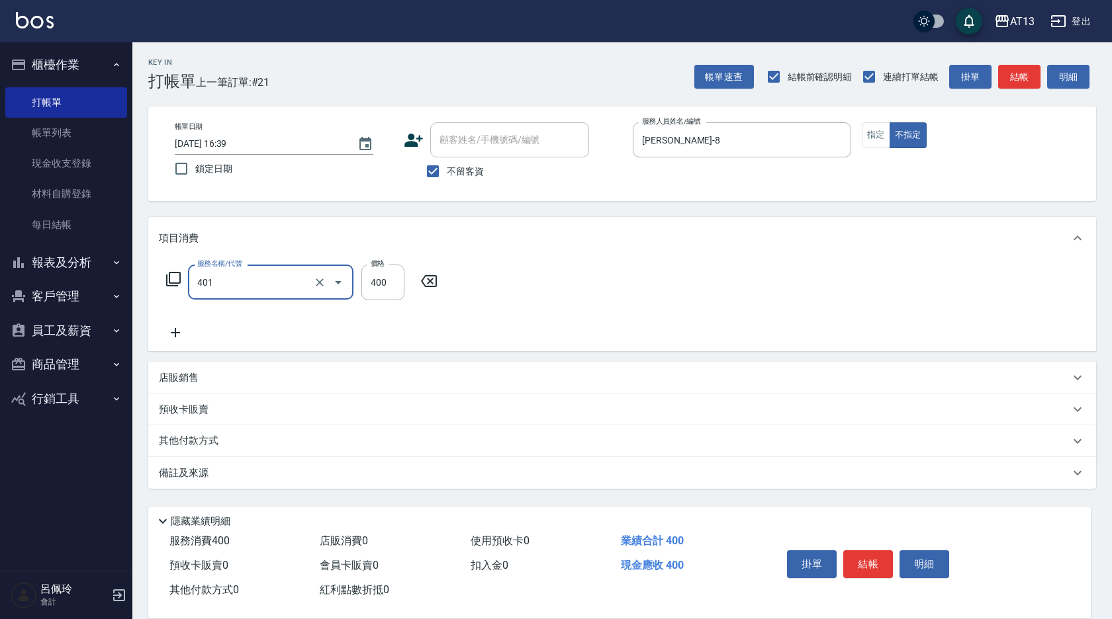
type input "剪髮(401)"
type input "200"
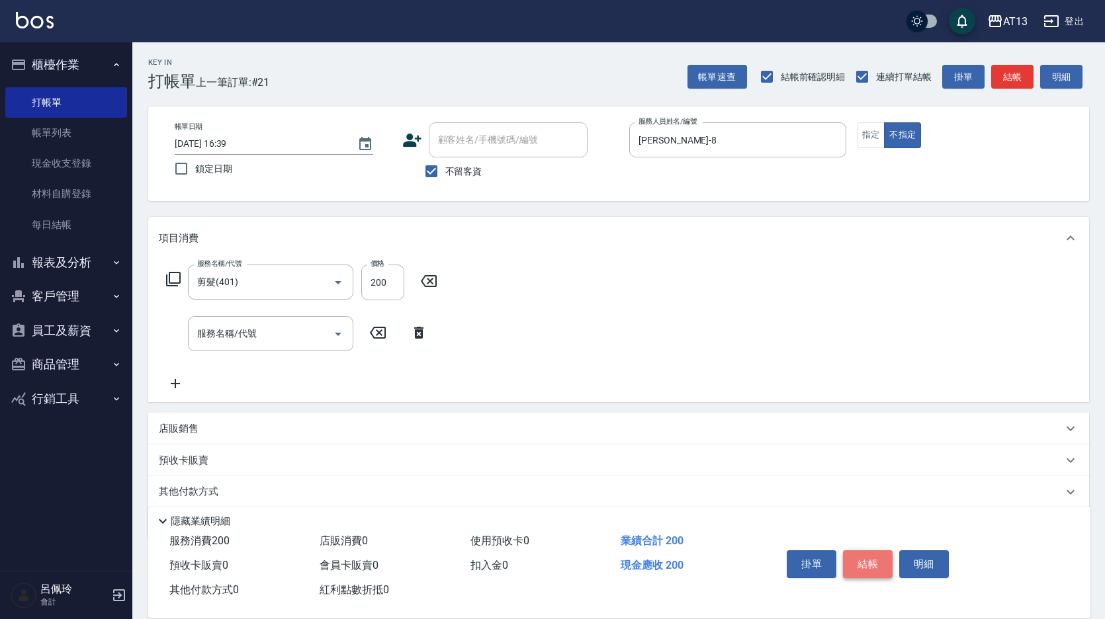
click at [862, 554] on button "結帳" at bounding box center [868, 565] width 50 height 28
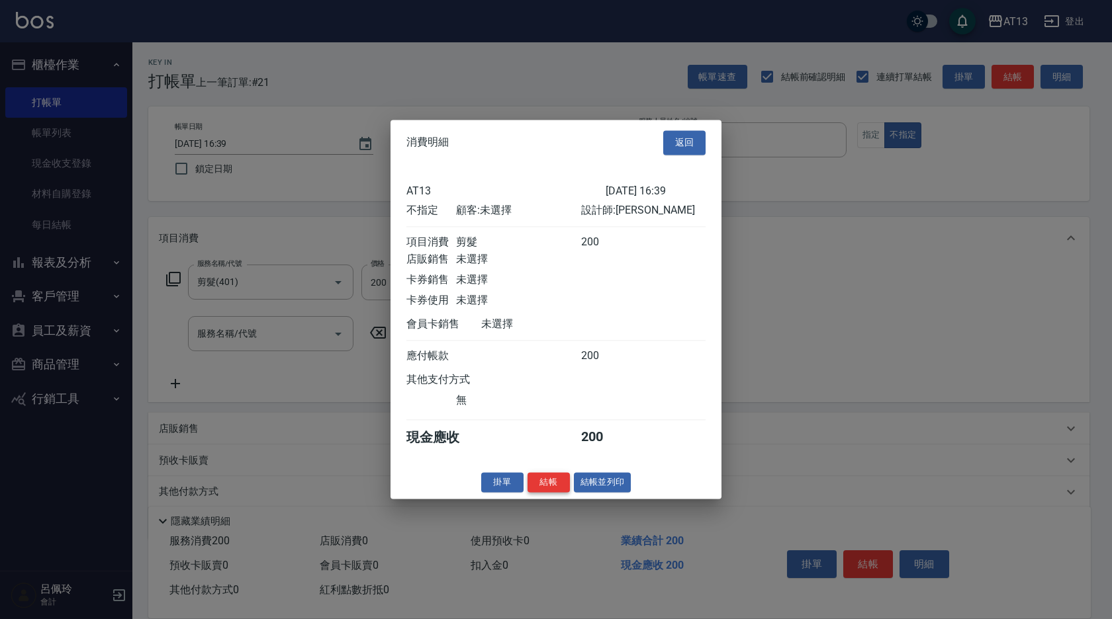
click at [554, 488] on button "結帳" at bounding box center [548, 483] width 42 height 21
